Goal: Task Accomplishment & Management: Use online tool/utility

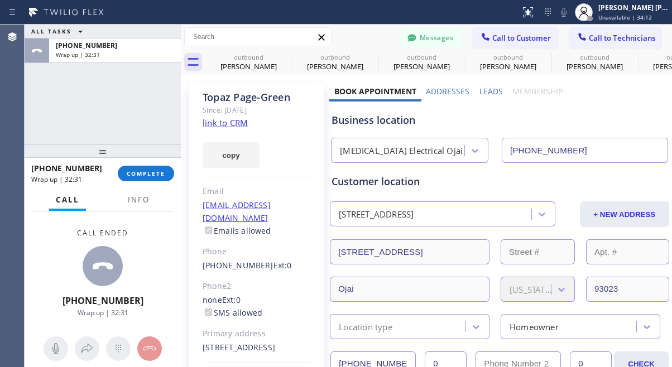
click at [150, 167] on button "COMPLETE" at bounding box center [146, 174] width 56 height 16
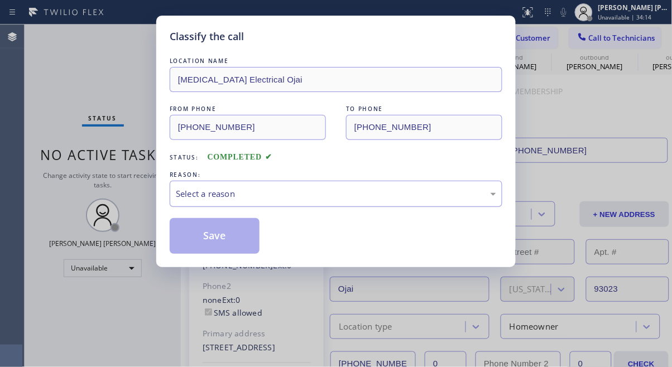
click at [233, 189] on div "Select a reason" at bounding box center [336, 194] width 321 height 13
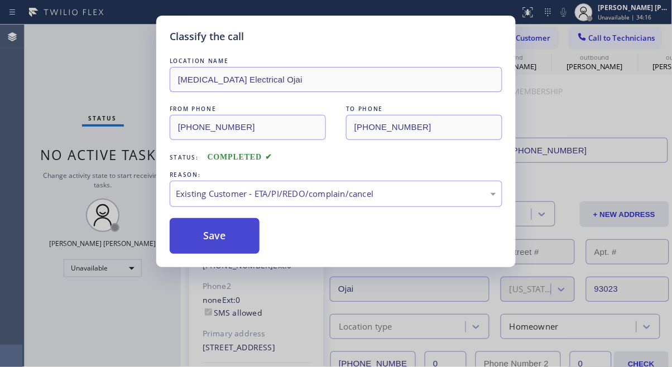
click at [227, 246] on button "Save" at bounding box center [215, 236] width 90 height 36
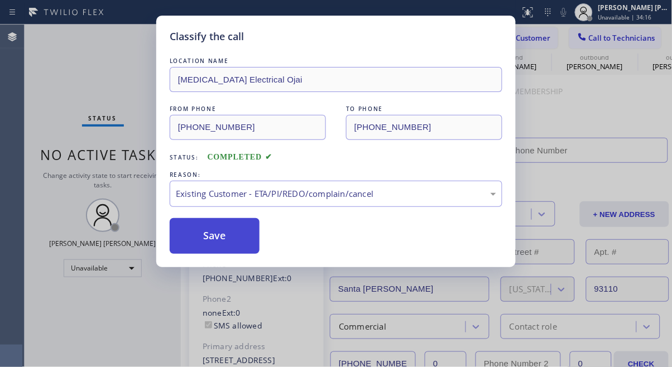
click at [207, 239] on div "Back to Dashboard Change Sender ID Customers Technicians [PHONE_NUMBER] SEARCH …" at bounding box center [427, 196] width 492 height 343
click at [93, 69] on div "Status No active tasks Change activity state to start receiving tasks. [PERSON_…" at bounding box center [103, 196] width 156 height 343
click at [232, 231] on div "Back to Dashboard Change Sender ID Customers Technicians [PHONE_NUMBER] SEARCH …" at bounding box center [427, 196] width 492 height 343
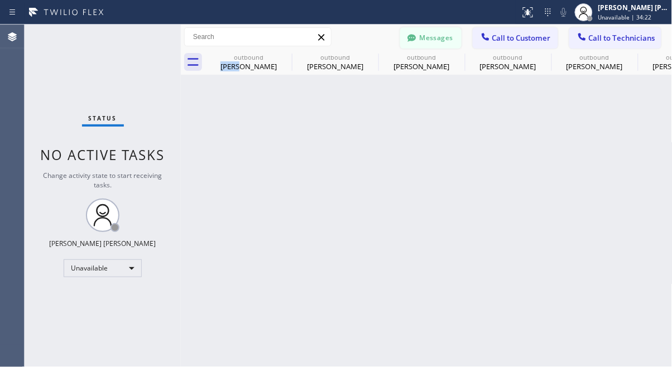
click at [438, 37] on button "Messages" at bounding box center [430, 37] width 61 height 21
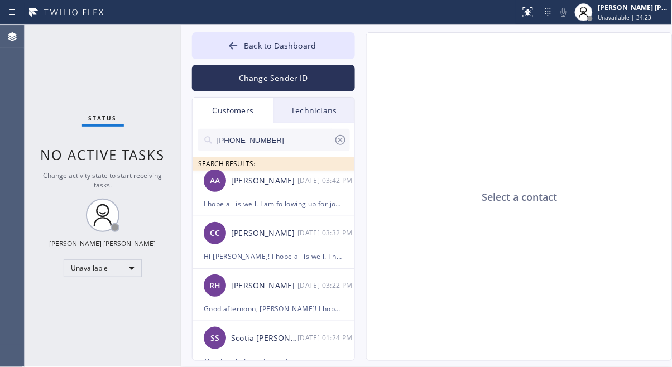
scroll to position [168, 0]
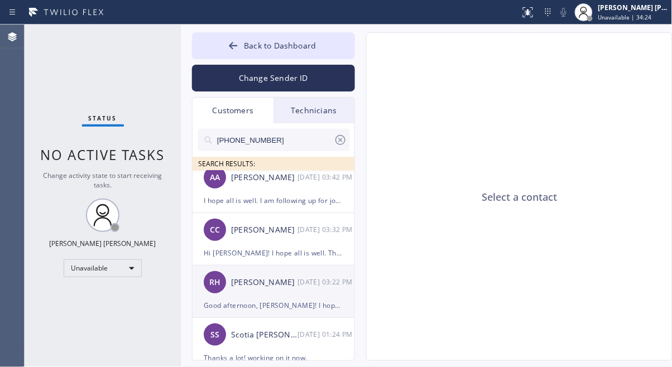
click at [257, 285] on div "[PERSON_NAME]" at bounding box center [264, 282] width 66 height 13
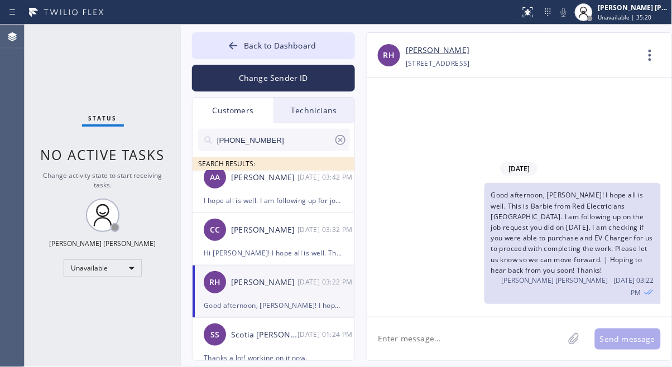
click at [46, 314] on div "Status No active tasks Change activity state to start receiving tasks. [PERSON_…" at bounding box center [103, 196] width 156 height 343
click at [267, 56] on button "Back to Dashboard" at bounding box center [273, 45] width 163 height 27
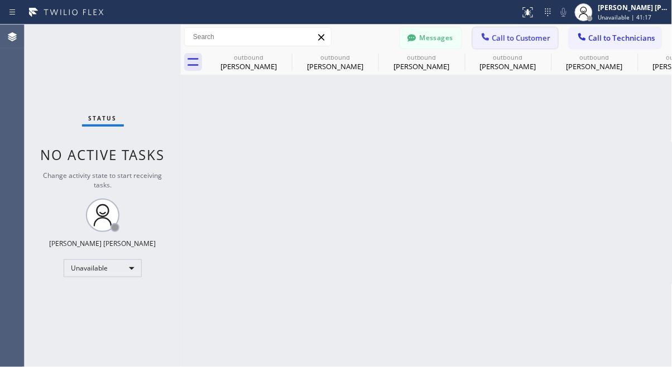
click at [532, 39] on span "Call to Customer" at bounding box center [522, 38] width 59 height 10
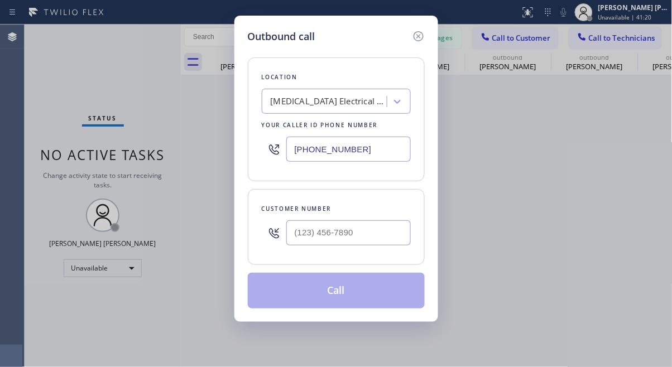
click at [347, 97] on div "[MEDICAL_DATA] Electrical Ojai" at bounding box center [329, 102] width 117 height 13
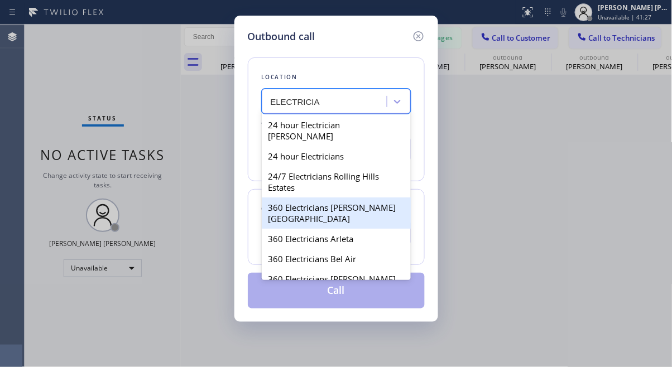
type input "ELECTRICIA"
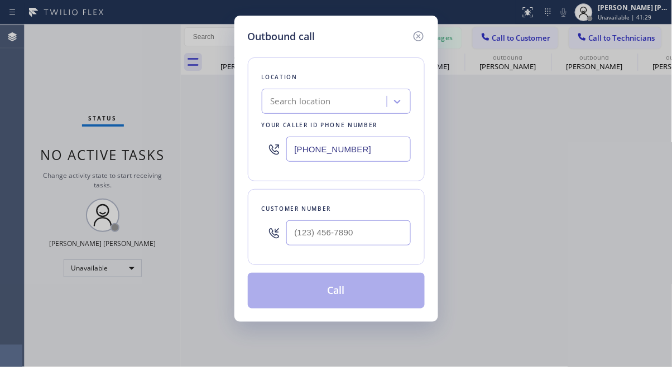
click at [101, 142] on div "Outbound call Location Search location Your caller id phone number [PHONE_NUMBE…" at bounding box center [336, 183] width 672 height 367
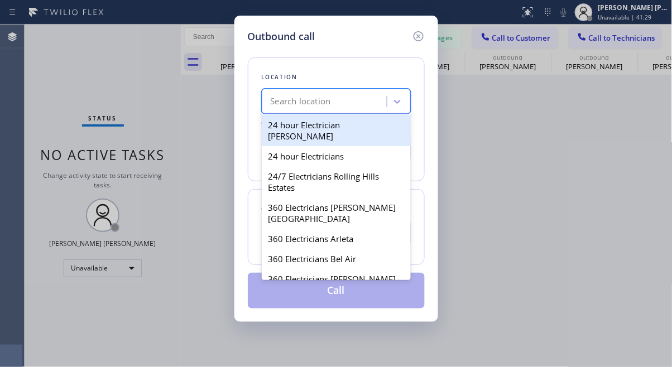
click at [289, 99] on div "Search location" at bounding box center [301, 102] width 60 height 13
paste input "Electricians Service Team"
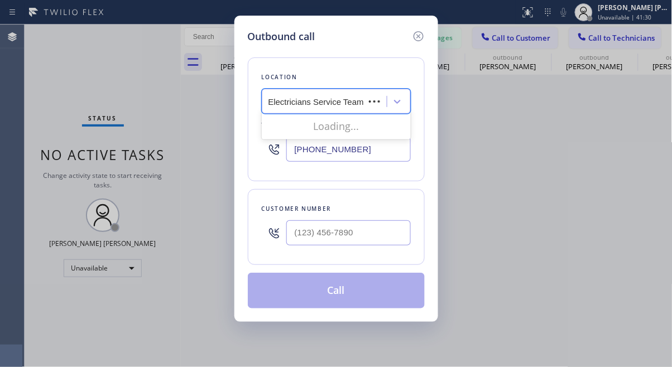
scroll to position [0, 0]
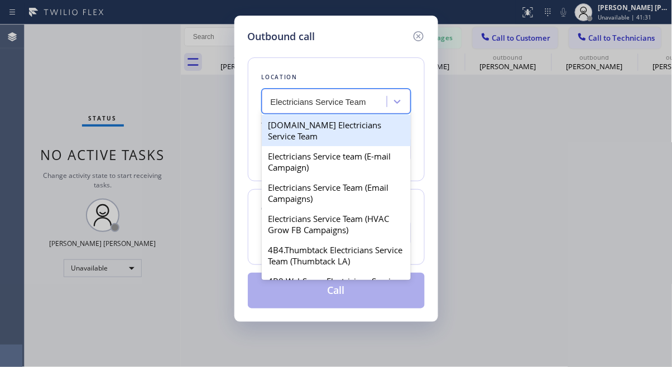
type input "Electricians Service Team"
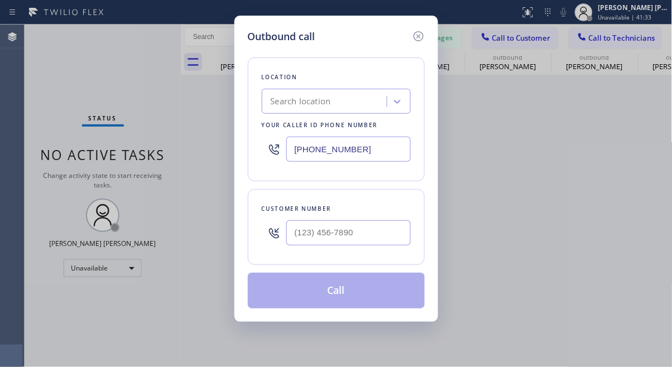
click at [45, 105] on div "Outbound call Location Search location Your caller id phone number [PHONE_NUMBE…" at bounding box center [336, 183] width 672 height 367
click at [337, 232] on input "(___) ___-____" at bounding box center [349, 233] width 125 height 25
paste input "818) 674-0507"
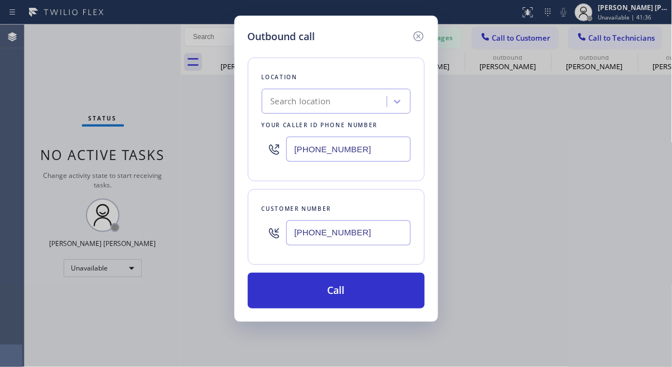
type input "[PHONE_NUMBER]"
drag, startPoint x: 91, startPoint y: 70, endPoint x: 194, endPoint y: 70, distance: 102.8
click at [91, 70] on div "Outbound call Location Search location Your caller id phone number [PHONE_NUMBE…" at bounding box center [336, 183] width 672 height 367
click at [357, 102] on div "Search location" at bounding box center [326, 102] width 122 height 20
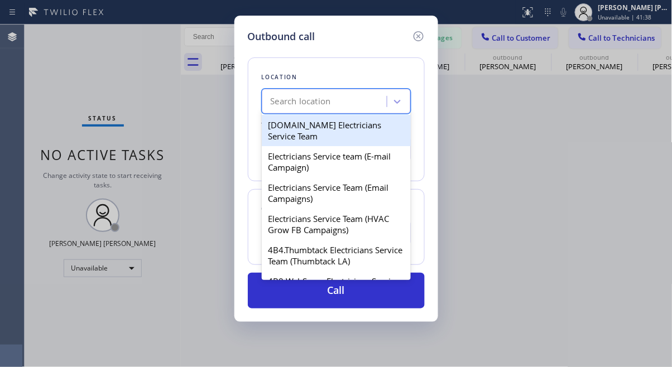
paste input "Electricians Service Team"
type input "Electricians Service Team"
click at [330, 128] on div "[DOMAIN_NAME] Electricians Service Team" at bounding box center [336, 130] width 149 height 31
type input "[PHONE_NUMBER]"
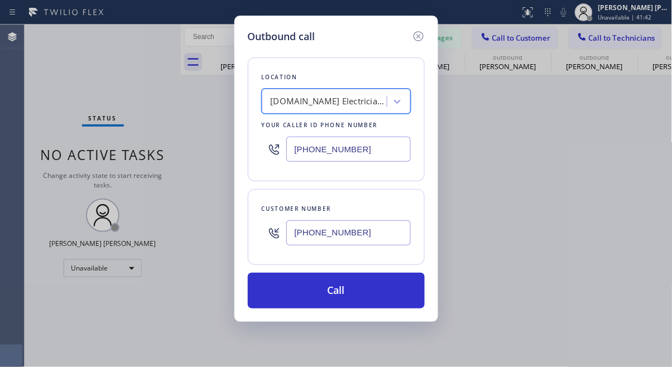
click at [337, 102] on div "[DOMAIN_NAME] Electricians Service Team" at bounding box center [329, 102] width 117 height 13
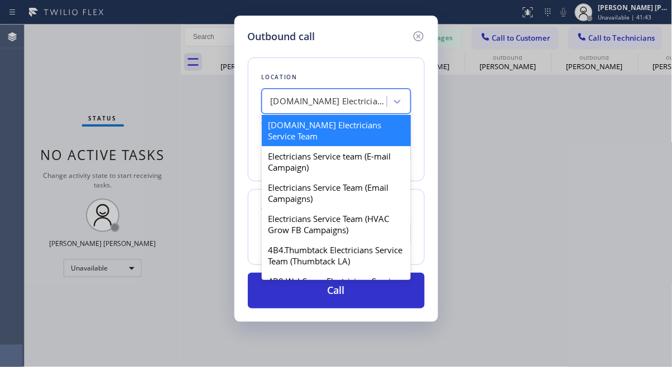
paste input "Electricians Service Team"
type input "Electricians Service Team"
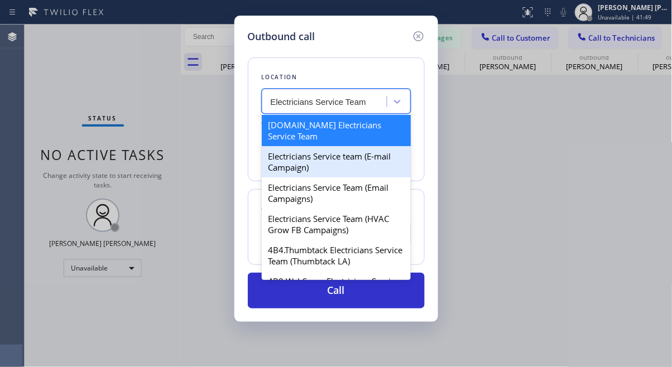
click at [349, 167] on div "Electricians Service team (E-mail Campaign)" at bounding box center [336, 161] width 149 height 31
type input "[PHONE_NUMBER]"
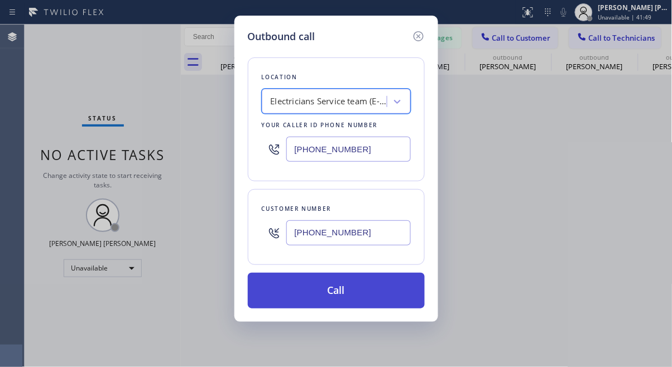
click at [357, 293] on button "Call" at bounding box center [336, 291] width 177 height 36
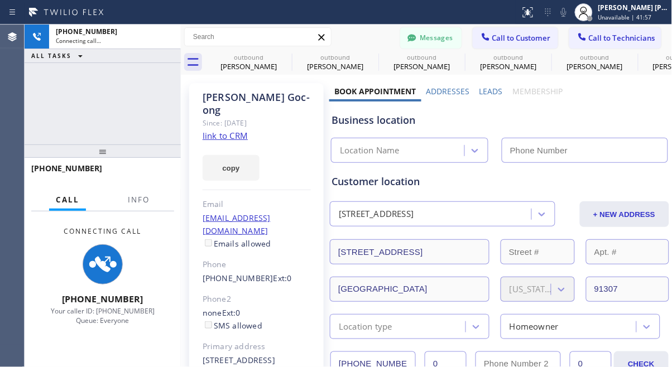
type input "[PHONE_NUMBER]"
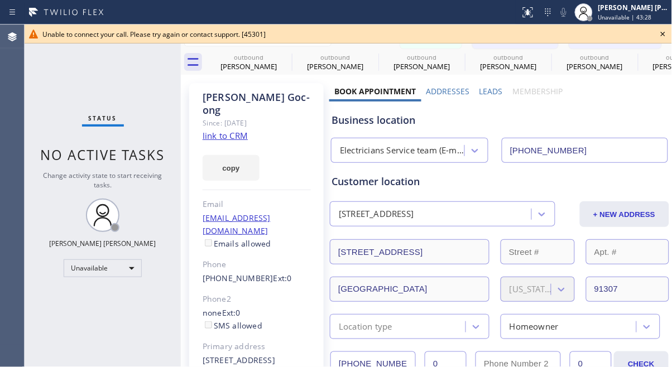
drag, startPoint x: 39, startPoint y: 200, endPoint x: 49, endPoint y: 187, distance: 16.8
click at [39, 200] on div "Status No active tasks Change activity state to start receiving tasks. [PERSON_…" at bounding box center [103, 196] width 156 height 343
click at [662, 30] on icon at bounding box center [663, 33] width 13 height 13
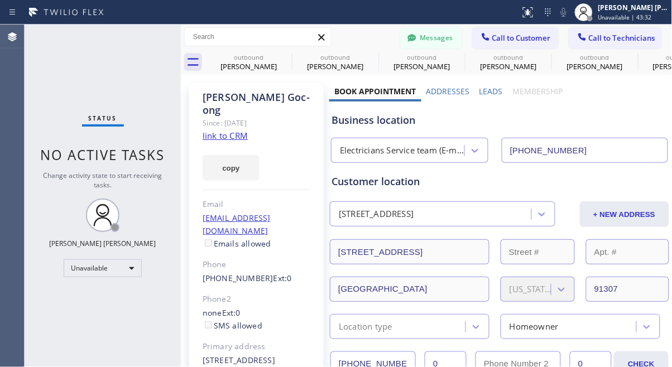
drag, startPoint x: 68, startPoint y: 82, endPoint x: 79, endPoint y: 41, distance: 42.3
click at [70, 81] on div "Status No active tasks Change activity state to start receiving tasks. [PERSON_…" at bounding box center [103, 196] width 156 height 343
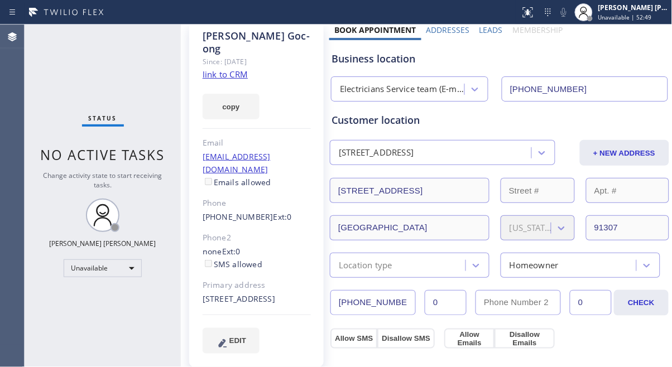
scroll to position [84, 0]
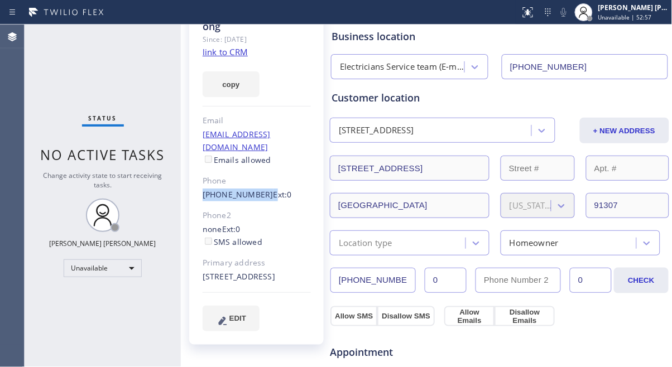
drag, startPoint x: 233, startPoint y: 171, endPoint x: 190, endPoint y: 178, distance: 43.4
click at [194, 170] on div "[PERSON_NAME] Since: [DATE] link to CRM copy Email [EMAIL_ADDRESS][DOMAIN_NAME]…" at bounding box center [256, 172] width 135 height 346
copy div "[PHONE_NUMBER]"
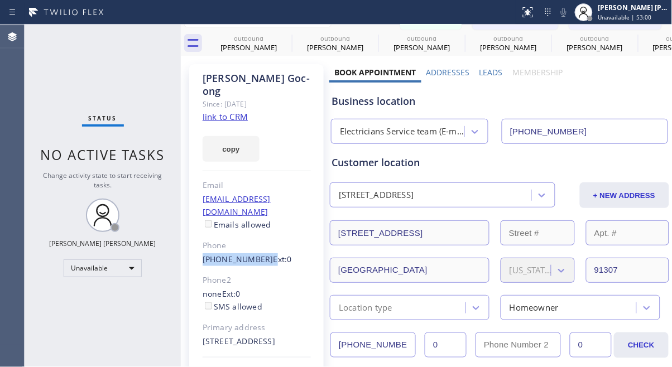
scroll to position [0, 0]
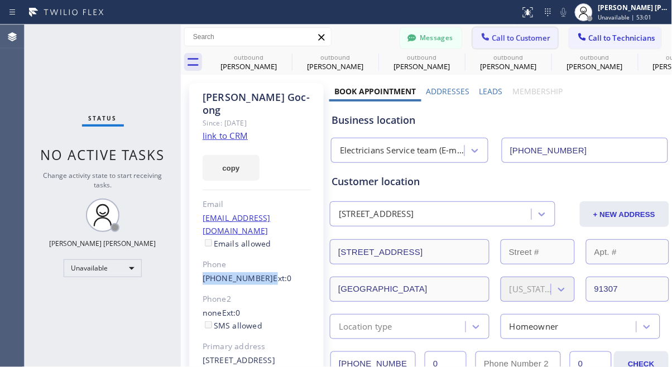
click at [512, 33] on span "Call to Customer" at bounding box center [522, 38] width 59 height 10
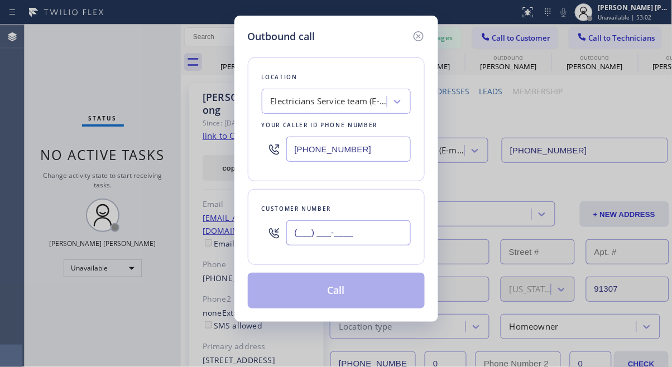
click at [337, 235] on input "(___) ___-____" at bounding box center [349, 233] width 125 height 25
paste input "818) 674-0507"
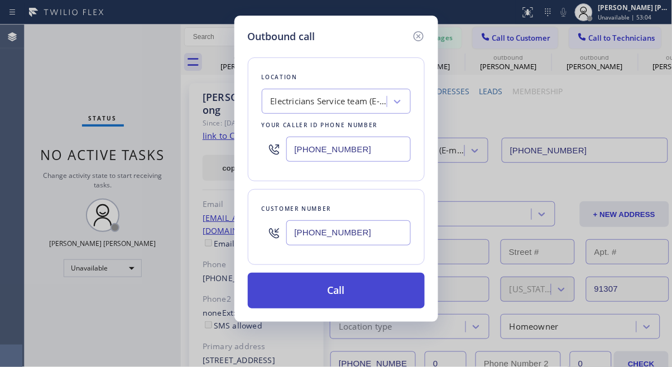
type input "[PHONE_NUMBER]"
click at [323, 291] on button "Call" at bounding box center [336, 291] width 177 height 36
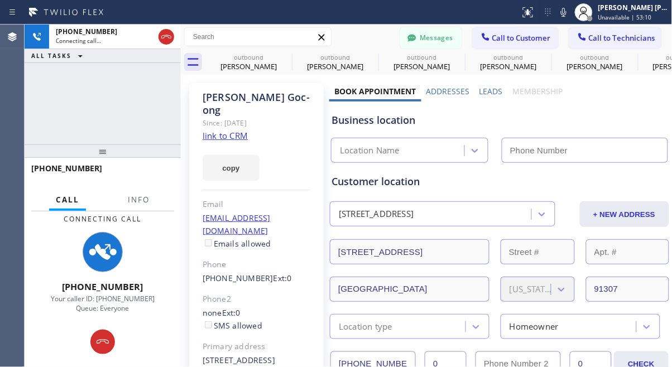
type input "[PHONE_NUMBER]"
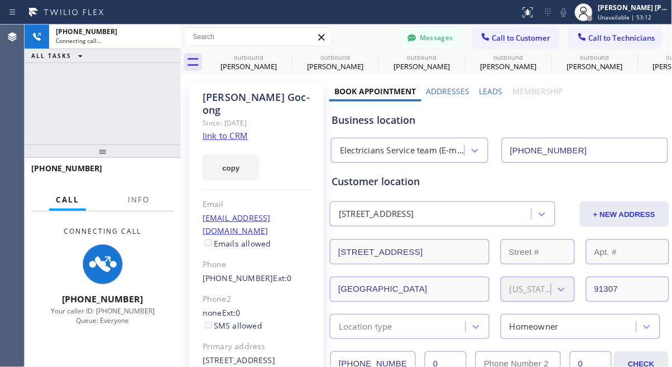
drag, startPoint x: 38, startPoint y: 246, endPoint x: 65, endPoint y: 92, distance: 156.6
click at [38, 246] on div "Connecting Call [PHONE_NUMBER] Your caller ID: [PHONE_NUMBER] Queue: Everyone" at bounding box center [103, 277] width 156 height 130
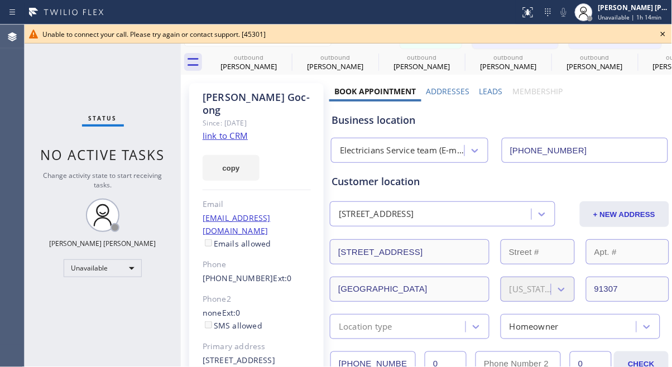
click at [666, 32] on icon at bounding box center [663, 33] width 13 height 13
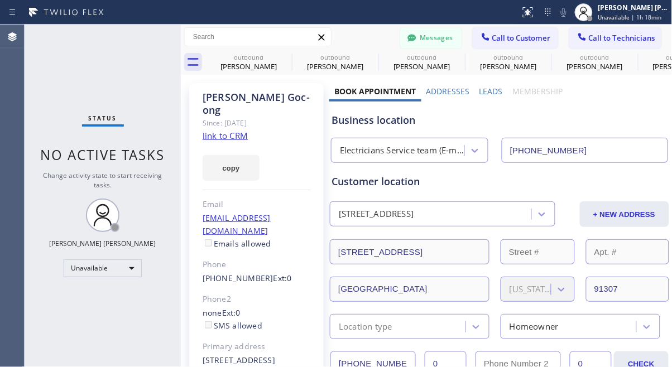
click at [39, 313] on div "Status No active tasks Change activity state to start receiving tasks. [PERSON_…" at bounding box center [103, 196] width 156 height 343
click at [108, 266] on div "Unavailable" at bounding box center [103, 269] width 78 height 18
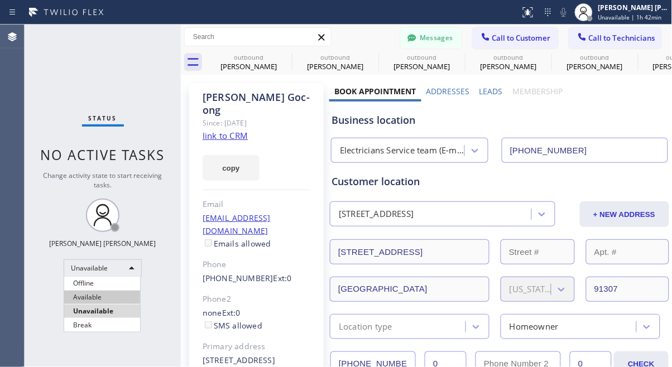
click at [88, 302] on li "Available" at bounding box center [102, 297] width 76 height 13
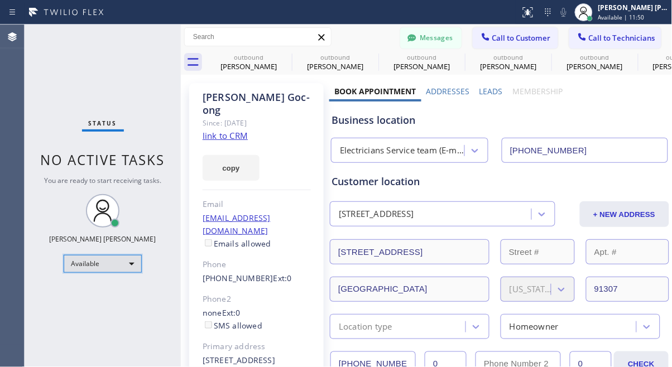
click at [105, 261] on div "Available" at bounding box center [103, 264] width 78 height 18
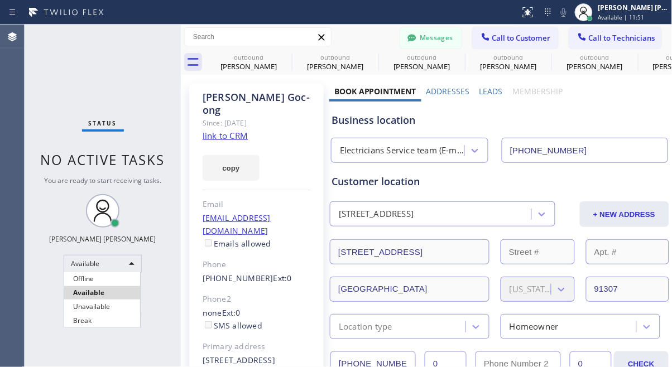
click at [113, 312] on li "Unavailable" at bounding box center [102, 306] width 76 height 13
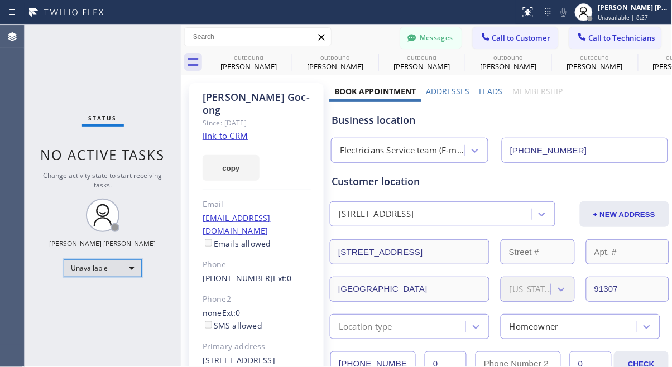
click at [103, 271] on div "Unavailable" at bounding box center [103, 269] width 78 height 18
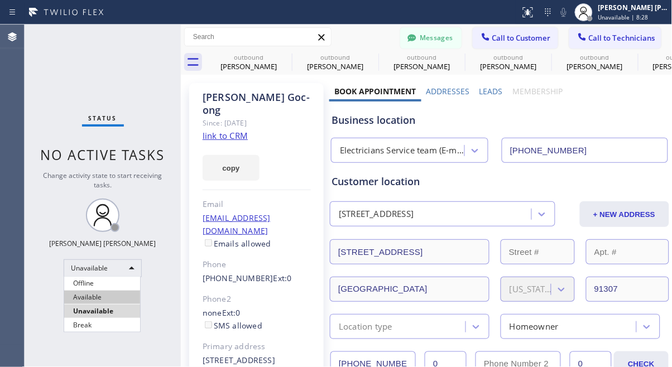
click at [92, 295] on li "Available" at bounding box center [102, 297] width 76 height 13
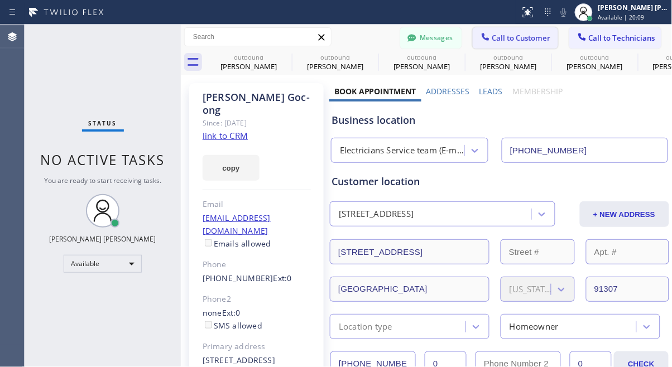
click at [510, 37] on span "Call to Customer" at bounding box center [522, 38] width 59 height 10
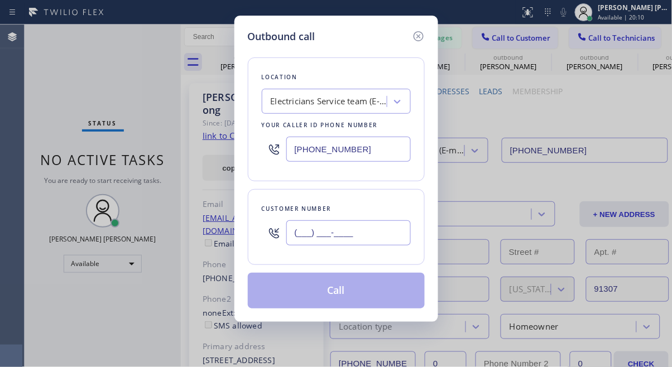
click at [314, 227] on input "(___) ___-____" at bounding box center [349, 233] width 125 height 25
paste input "224) 216-7844"
type input "[PHONE_NUMBER]"
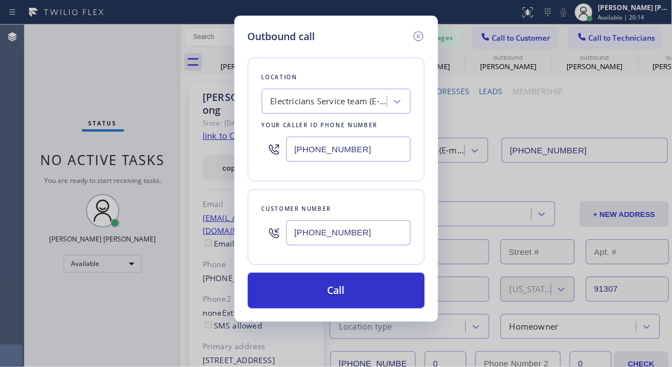
click at [115, 90] on div "Outbound call Location Electricians Service team (E-mail Campaign) Your caller …" at bounding box center [336, 183] width 672 height 367
click at [320, 101] on div "Electricians Service team (E-mail Campaign)" at bounding box center [329, 102] width 117 height 13
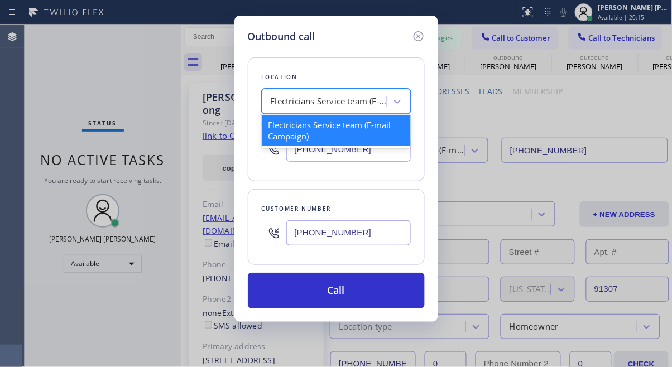
paste input "[PERSON_NAME] Electricians Company [PERSON_NAME]"
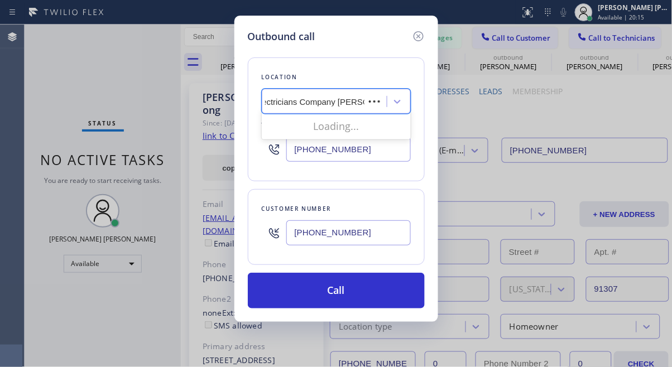
scroll to position [0, 71]
type input "[PERSON_NAME] Electricians Company"
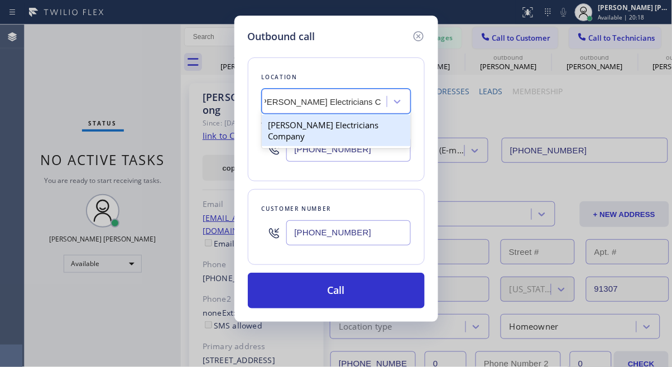
click at [327, 125] on div "[PERSON_NAME] Electricians Company" at bounding box center [336, 130] width 149 height 31
type input "[PHONE_NUMBER]"
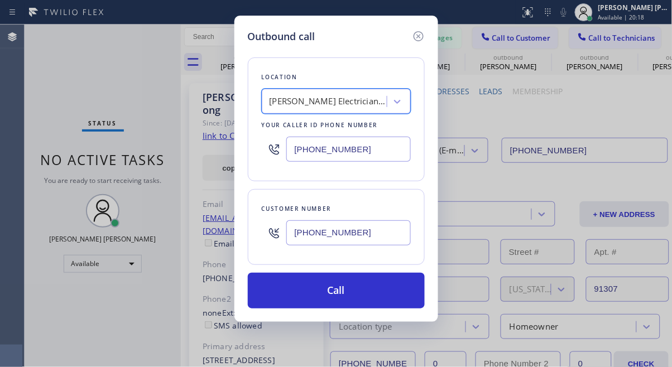
scroll to position [0, 1]
drag, startPoint x: 311, startPoint y: 285, endPoint x: 292, endPoint y: 218, distance: 70.2
click at [311, 287] on button "Call" at bounding box center [336, 291] width 177 height 36
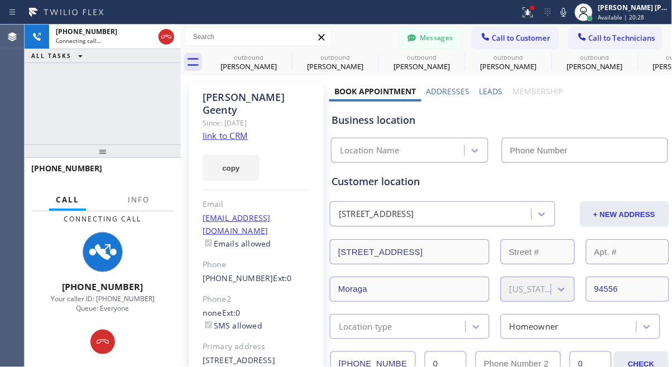
type input "[PHONE_NUMBER]"
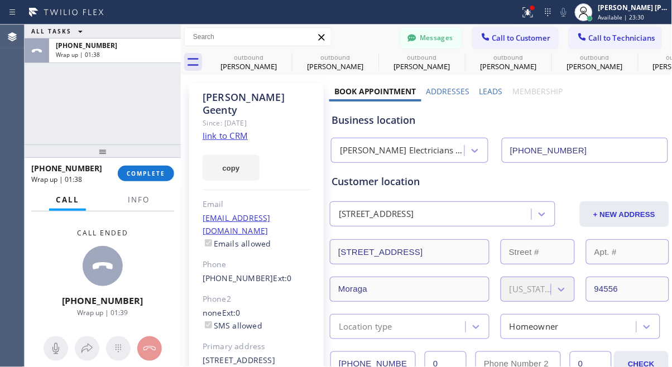
drag, startPoint x: 62, startPoint y: 104, endPoint x: 122, endPoint y: 139, distance: 69.5
click at [63, 104] on div "ALL TASKS ALL TASKS ACTIVE TASKS TASKS IN WRAP UP [PHONE_NUMBER] Wrap up | 01:38" at bounding box center [103, 85] width 156 height 120
click at [148, 170] on span "COMPLETE" at bounding box center [146, 174] width 39 height 8
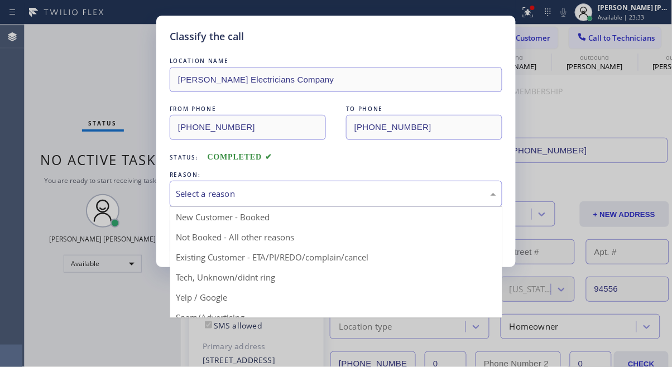
click at [206, 190] on div "Select a reason" at bounding box center [336, 194] width 321 height 13
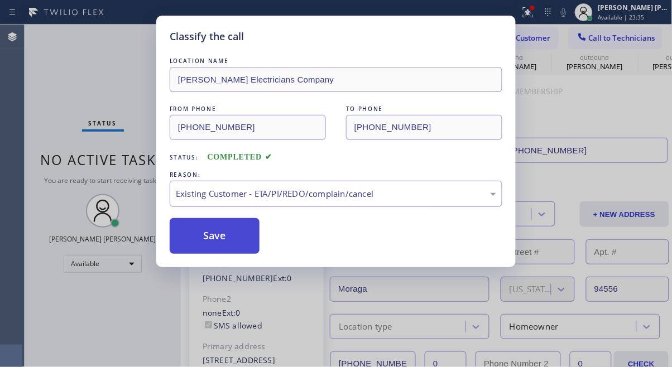
click at [222, 235] on button "Save" at bounding box center [215, 236] width 90 height 36
drag, startPoint x: 222, startPoint y: 235, endPoint x: 159, endPoint y: 2, distance: 241.7
click at [222, 235] on button "Save" at bounding box center [215, 236] width 90 height 36
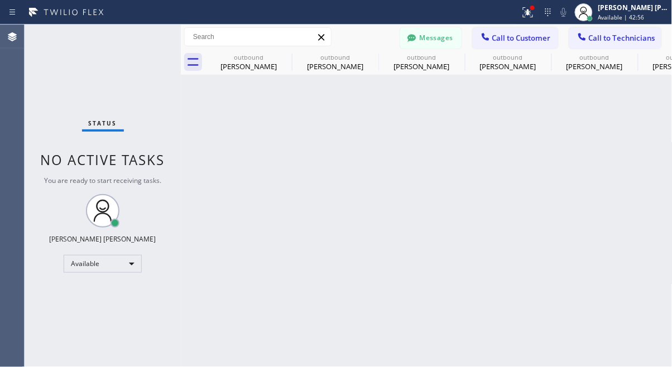
drag, startPoint x: 122, startPoint y: 354, endPoint x: 79, endPoint y: 8, distance: 347.7
click at [123, 350] on div "Status No active tasks You are ready to start receiving tasks. [PERSON_NAME] [P…" at bounding box center [103, 196] width 156 height 343
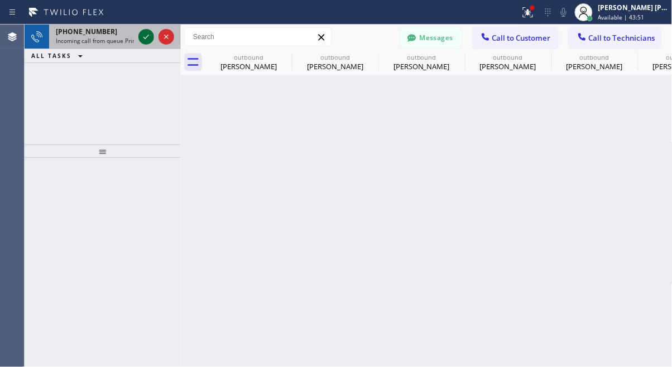
click at [151, 30] on icon at bounding box center [146, 36] width 13 height 13
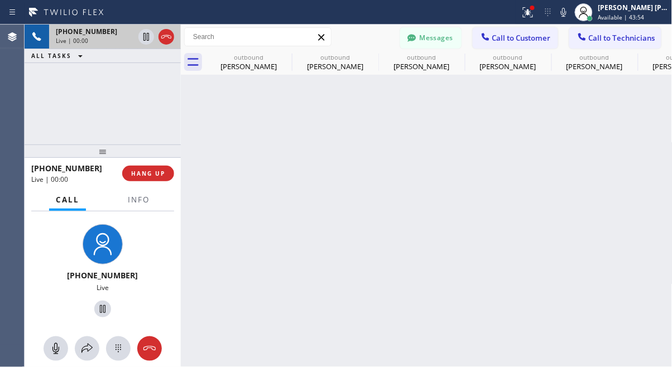
click at [118, 112] on div "[PHONE_NUMBER] Live | 00:00 ALL TASKS ALL TASKS ACTIVE TASKS TASKS IN WRAP UP" at bounding box center [103, 85] width 156 height 120
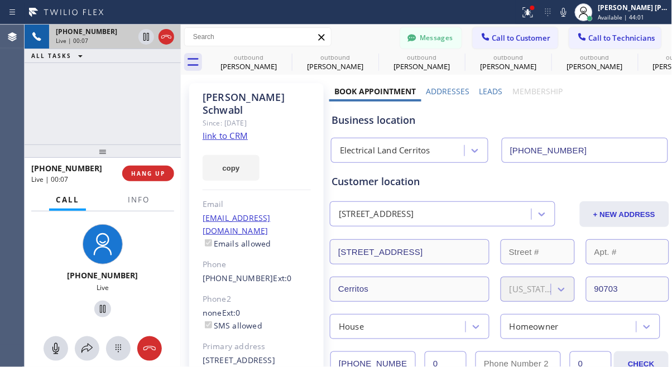
click at [41, 116] on div "[PHONE_NUMBER] Live | 00:07 ALL TASKS ALL TASKS ACTIVE TASKS TASKS IN WRAP UP" at bounding box center [103, 85] width 156 height 120
click at [217, 130] on link "link to CRM" at bounding box center [225, 135] width 45 height 11
click at [88, 121] on div "[PHONE_NUMBER] Live | 00:12 ALL TASKS ALL TASKS ACTIVE TASKS TASKS IN WRAP UP" at bounding box center [103, 85] width 156 height 120
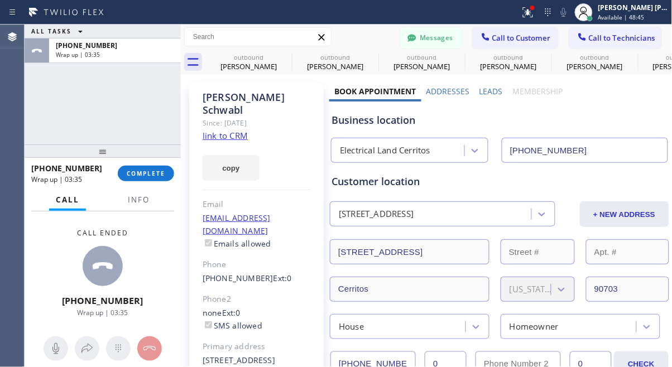
click at [38, 259] on div "Call ended [PHONE_NUMBER] Wrap up | 03:35" at bounding box center [103, 273] width 156 height 123
click at [139, 173] on span "COMPLETE" at bounding box center [146, 174] width 39 height 8
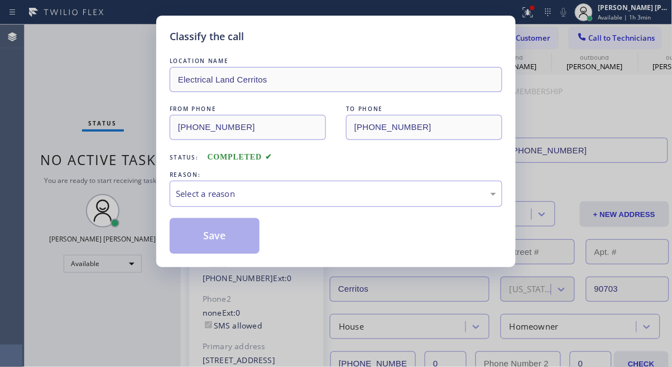
click at [54, 198] on div "Classify the call LOCATION NAME Electrical Land Cerritos FROM PHONE [PHONE_NUMB…" at bounding box center [336, 183] width 672 height 367
click at [230, 192] on div "Select a reason" at bounding box center [336, 194] width 321 height 13
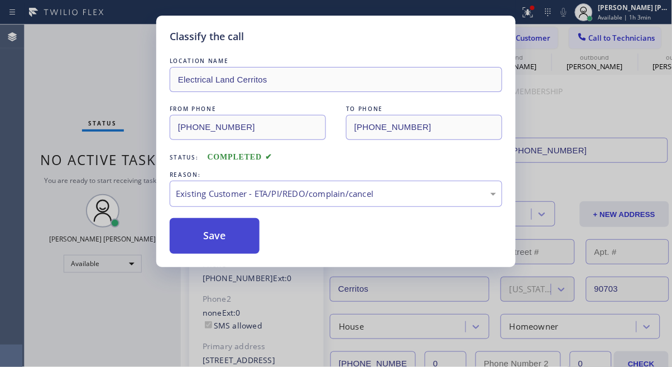
click at [212, 233] on button "Save" at bounding box center [215, 236] width 90 height 36
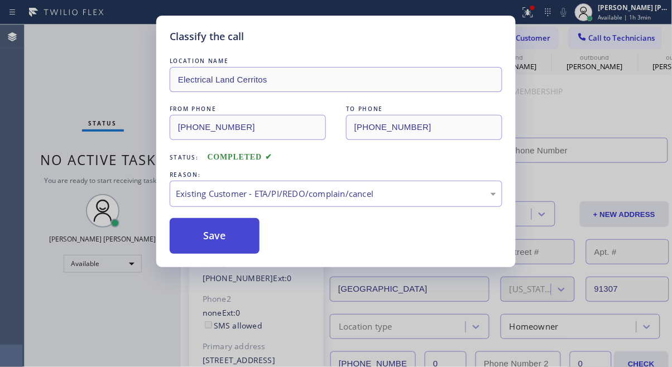
type input "[PHONE_NUMBER]"
click at [212, 233] on div "Back to Dashboard Change Sender ID Customers Technicians [PHONE_NUMBER] SEARCH …" at bounding box center [427, 196] width 492 height 343
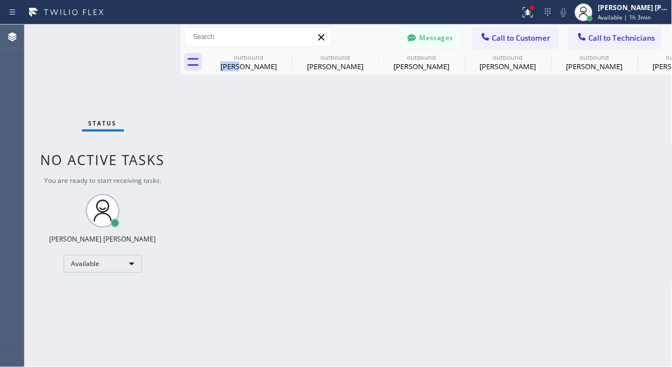
click at [190, 238] on div "Back to Dashboard Change Sender ID Customers Technicians [PHONE_NUMBER] SEARCH …" at bounding box center [427, 196] width 492 height 343
drag, startPoint x: 121, startPoint y: 295, endPoint x: 17, endPoint y: 48, distance: 268.3
click at [121, 295] on div "Status No active tasks You are ready to start receiving tasks. [PERSON_NAME] [P…" at bounding box center [103, 196] width 156 height 343
click at [115, 255] on div "Available" at bounding box center [103, 264] width 78 height 18
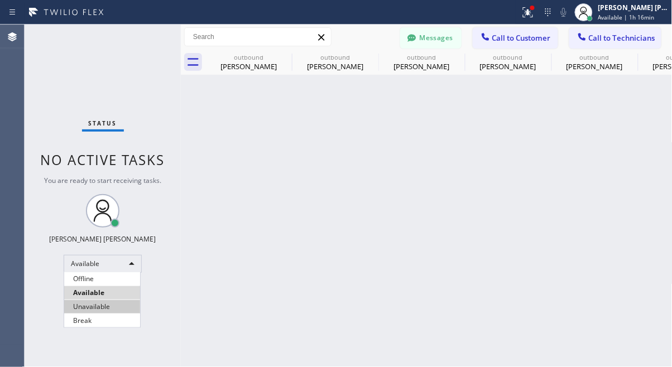
click at [100, 302] on li "Unavailable" at bounding box center [102, 306] width 76 height 13
